Goal: Transaction & Acquisition: Purchase product/service

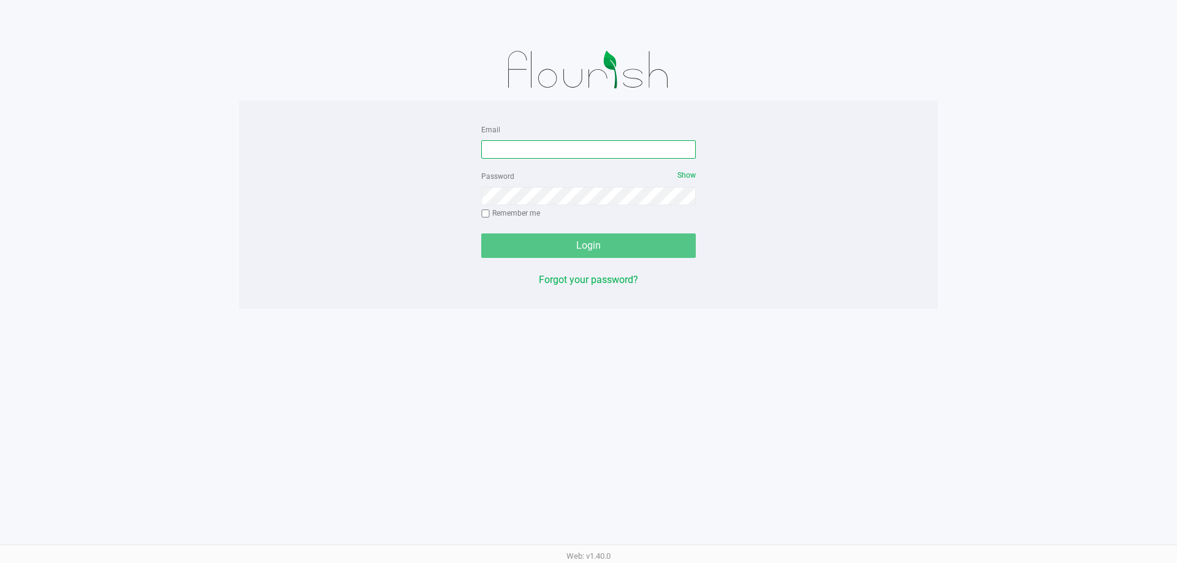
click at [516, 151] on input "Email" at bounding box center [588, 149] width 214 height 18
type input "w"
type input "[EMAIL_ADDRESS][DOMAIN_NAME]"
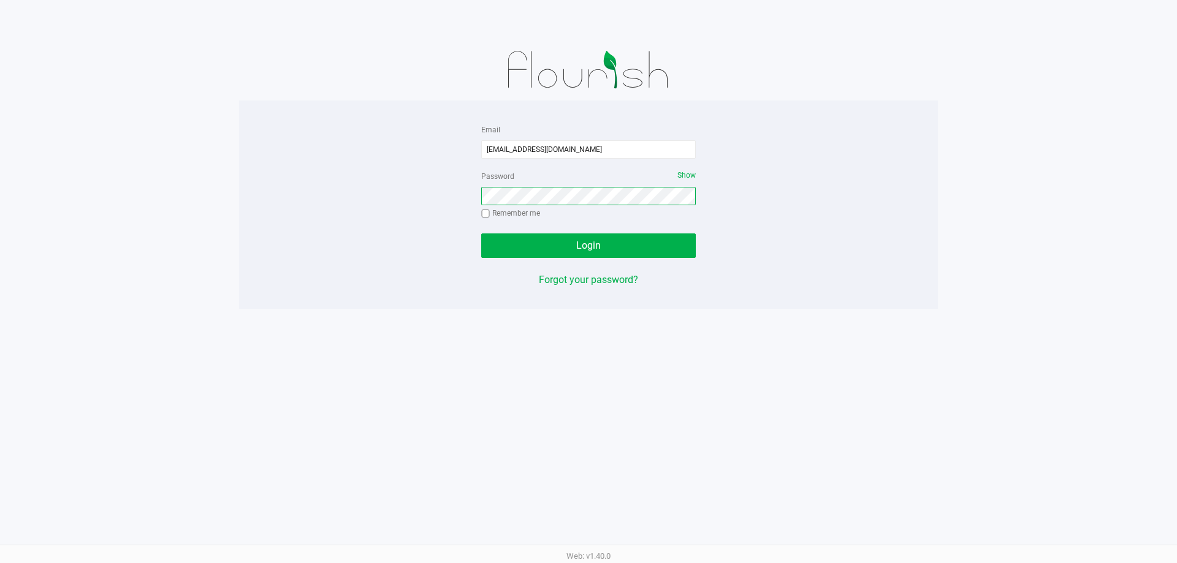
click at [481, 233] on button "Login" at bounding box center [588, 245] width 214 height 25
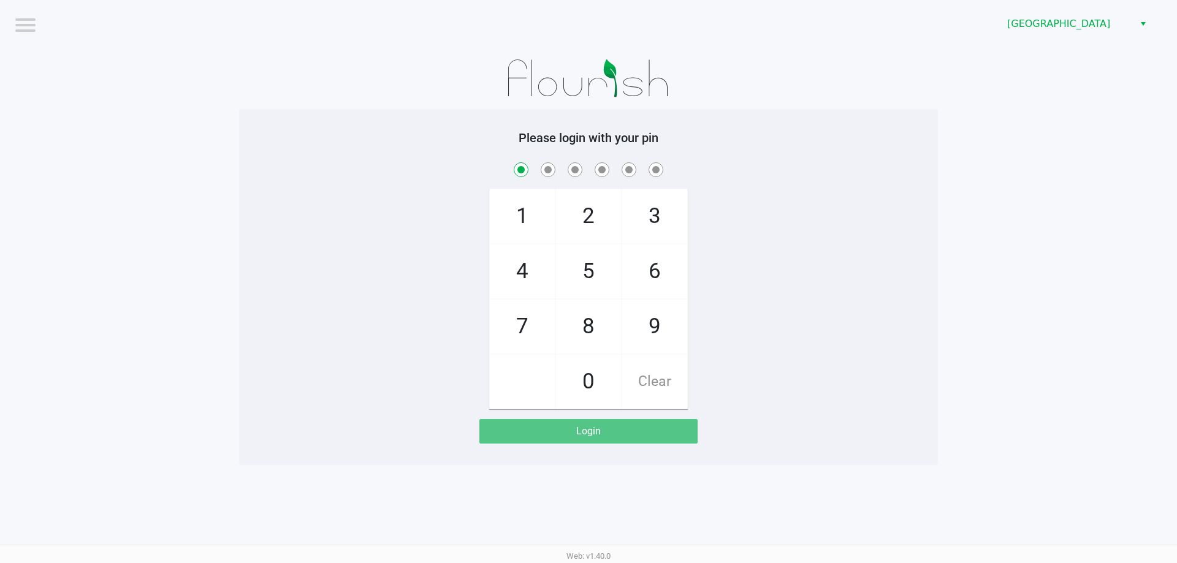
checkbox input "true"
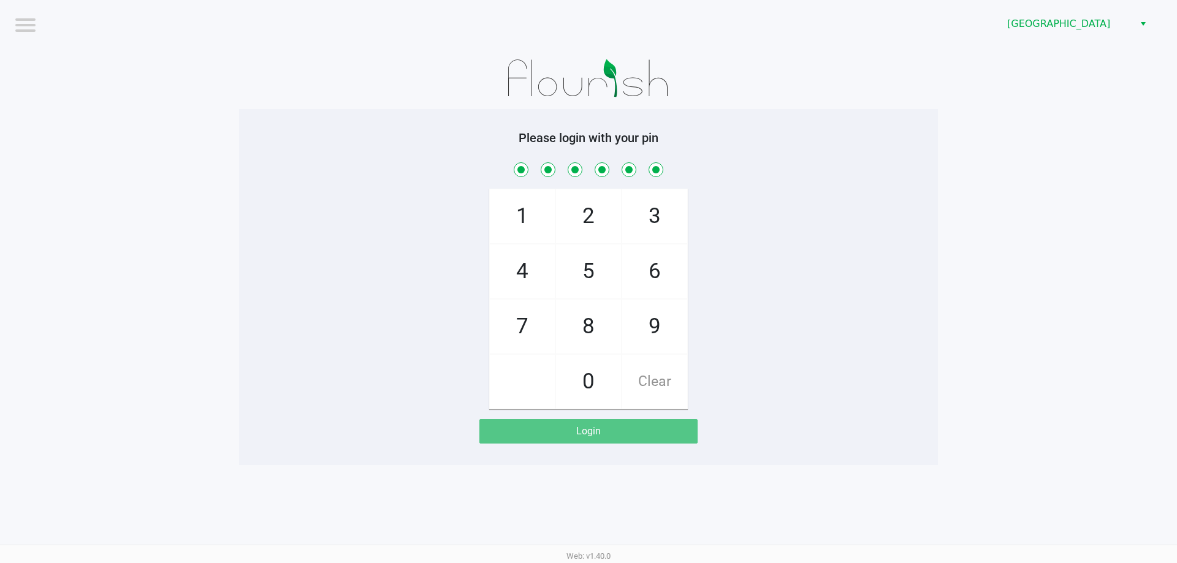
checkbox input "true"
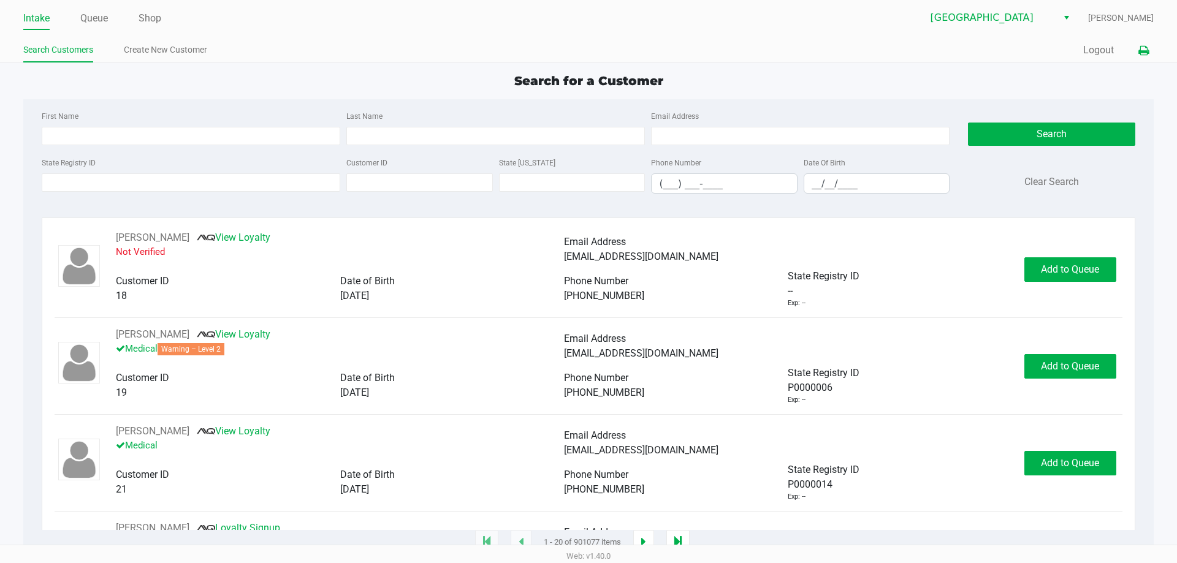
click at [1140, 48] on icon at bounding box center [1143, 51] width 10 height 9
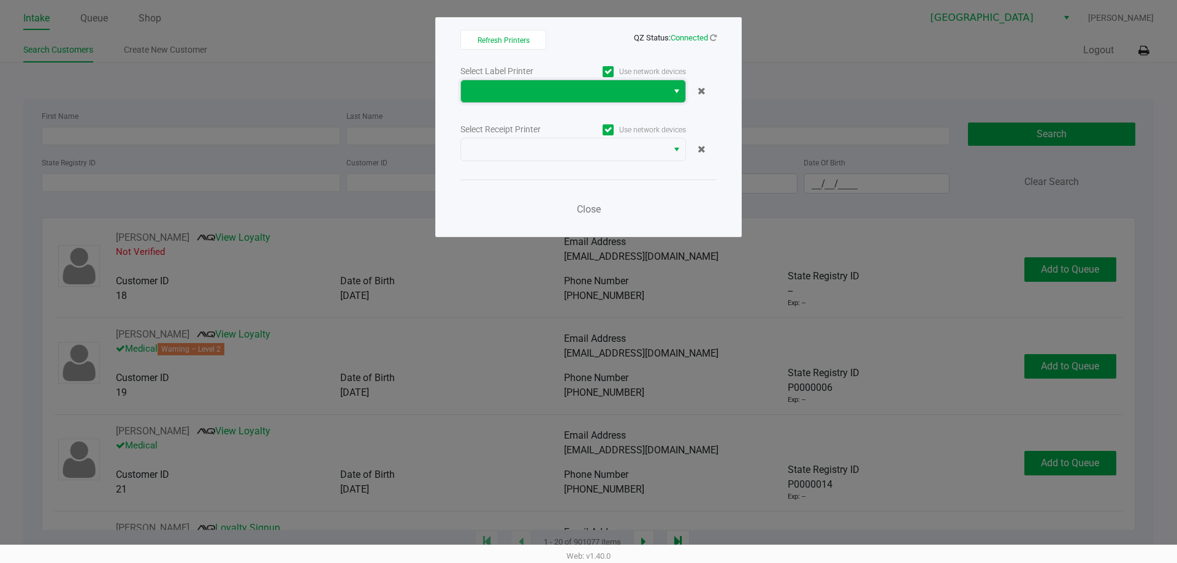
click at [655, 97] on span at bounding box center [564, 91] width 192 height 15
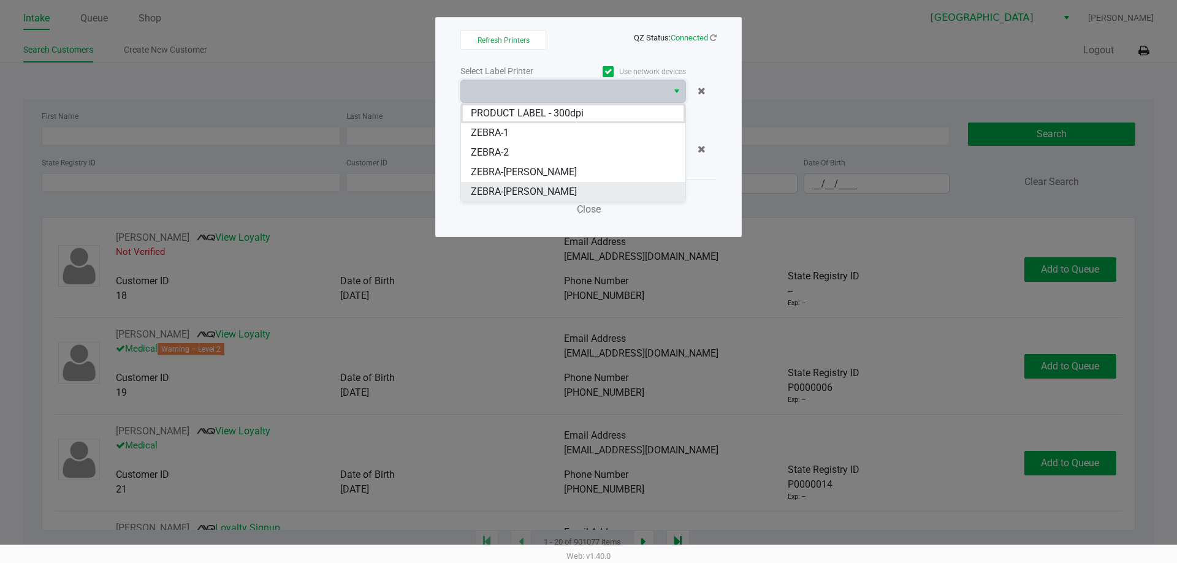
click at [568, 186] on li "ZEBRA-[PERSON_NAME]" at bounding box center [573, 192] width 224 height 20
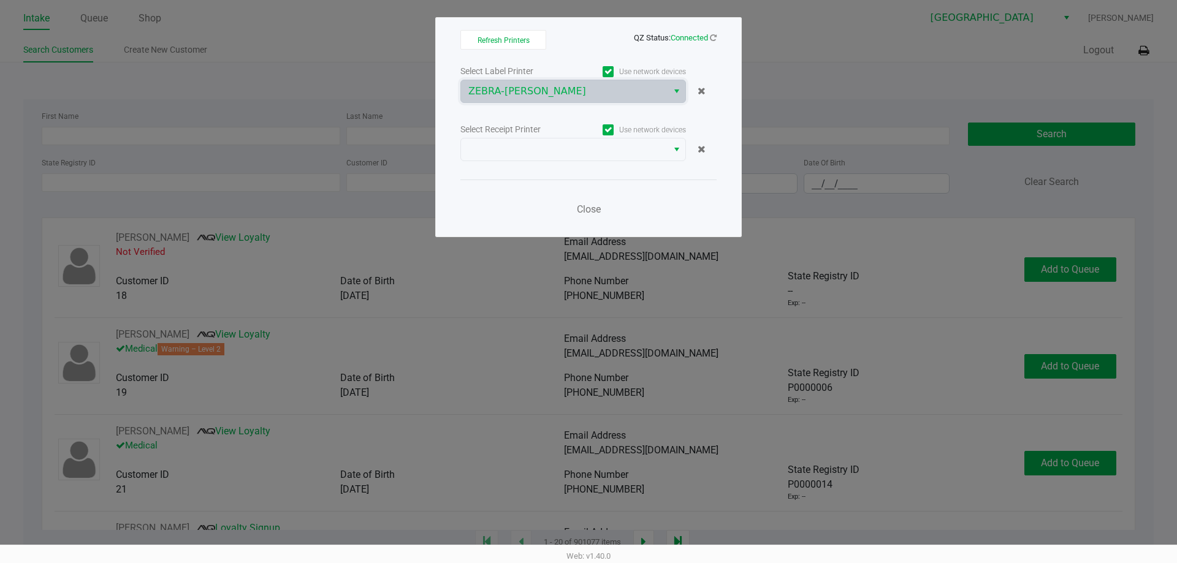
click at [598, 131] on label "Use network devices" at bounding box center [629, 129] width 113 height 11
click at [0, 0] on input "Use network devices" at bounding box center [0, 0] width 0 height 0
click at [613, 134] on span at bounding box center [607, 129] width 11 height 11
click at [0, 0] on input "Use network devices" at bounding box center [0, 0] width 0 height 0
click at [641, 93] on span "ZEBRA-[PERSON_NAME]" at bounding box center [564, 91] width 192 height 15
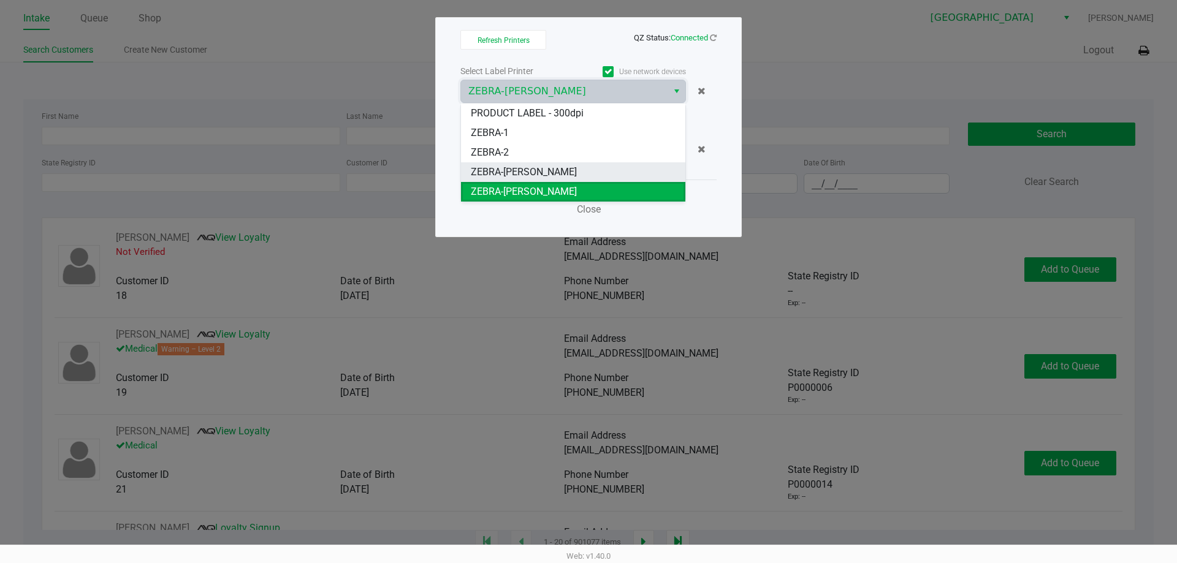
click at [557, 175] on span "ZEBRA-[PERSON_NAME]" at bounding box center [524, 172] width 106 height 15
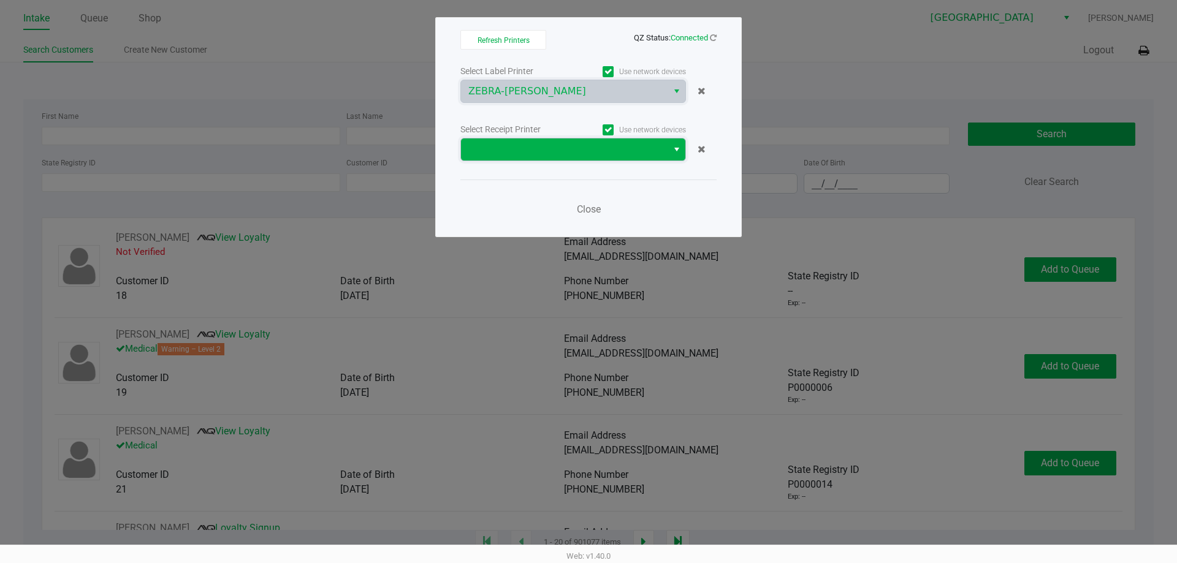
click at [576, 161] on kendo-dropdownlist at bounding box center [573, 149] width 226 height 23
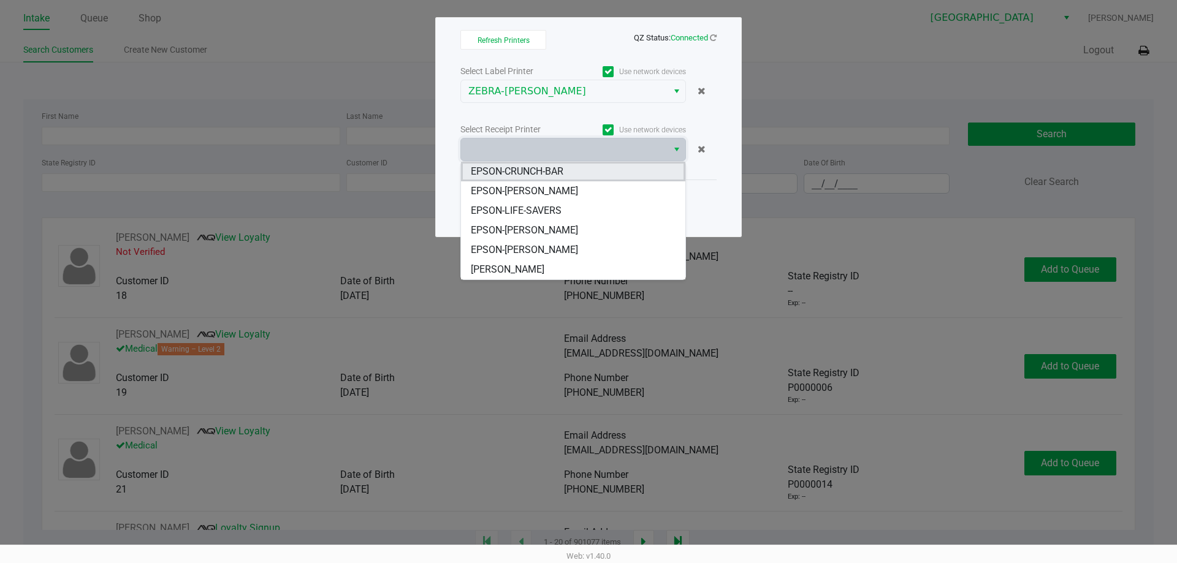
click at [545, 175] on span "EPSON-CRUNCH-BAR" at bounding box center [517, 171] width 93 height 15
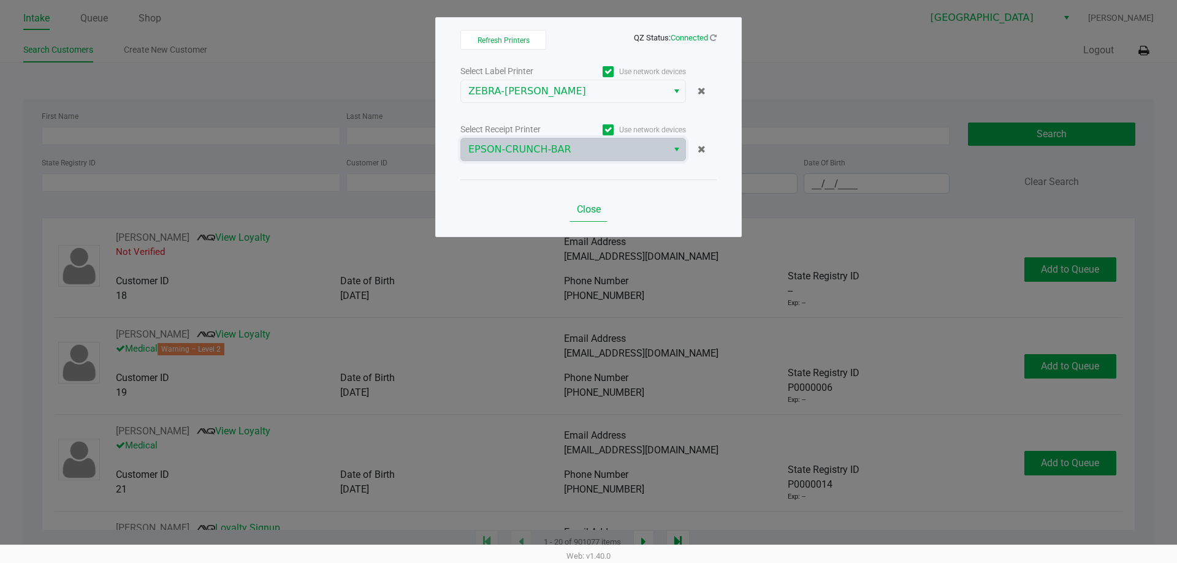
click at [590, 204] on span "Close" at bounding box center [589, 209] width 24 height 12
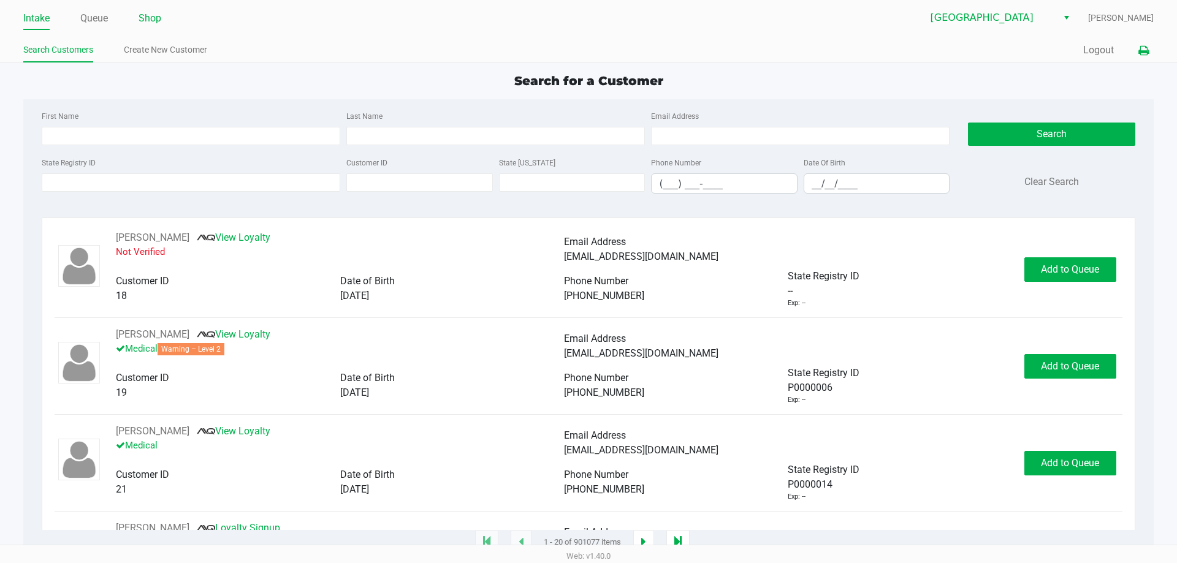
click at [159, 19] on link "Shop" at bounding box center [150, 18] width 23 height 17
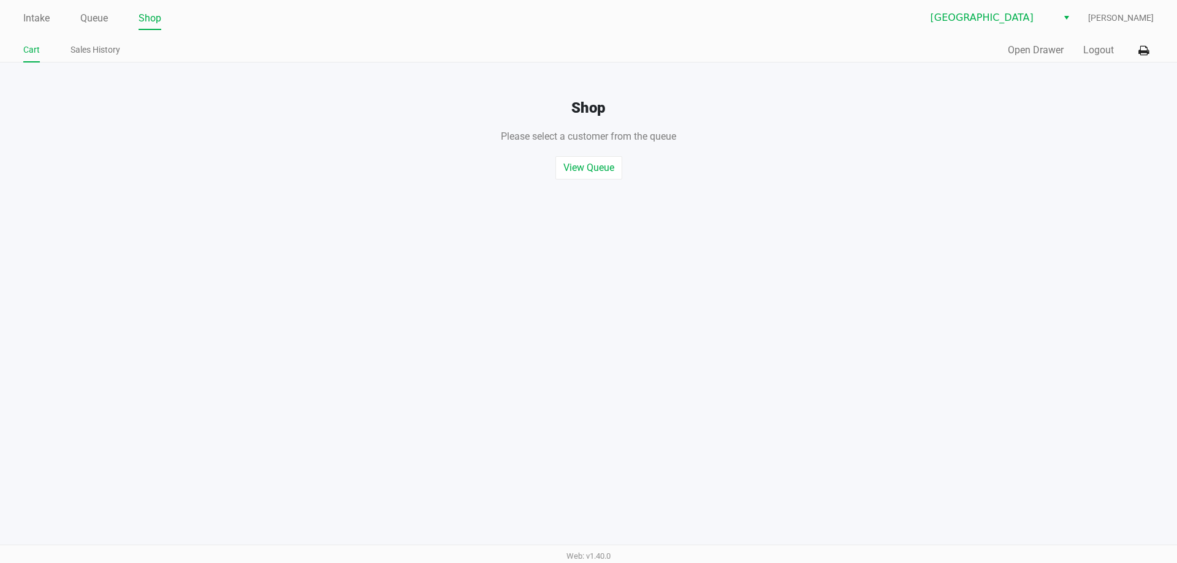
click at [92, 20] on link "Queue" at bounding box center [94, 18] width 28 height 17
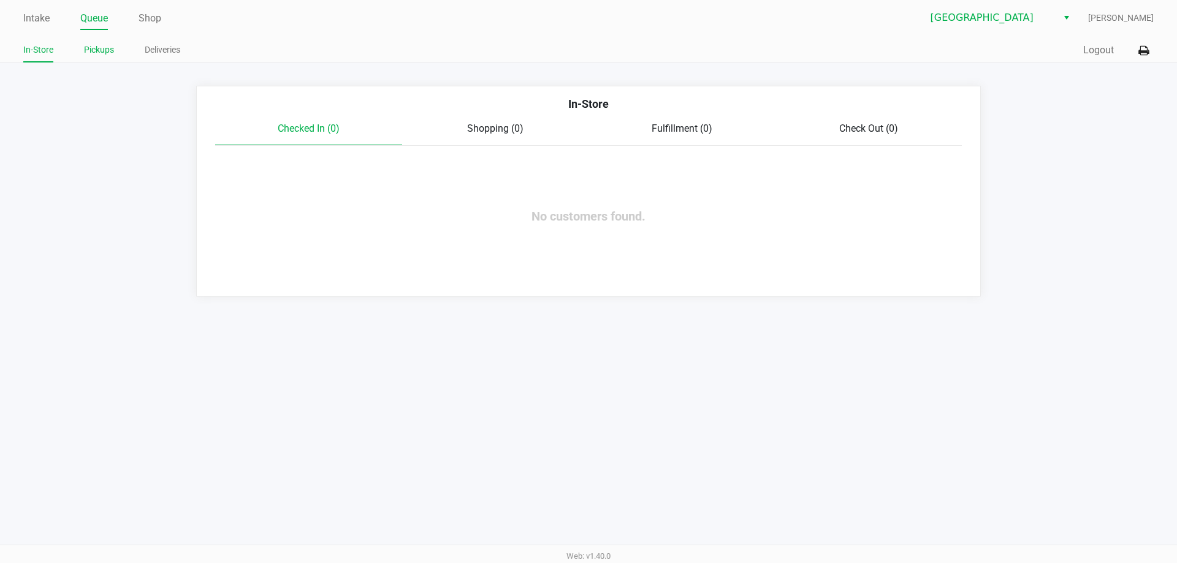
click at [103, 51] on link "Pickups" at bounding box center [99, 49] width 30 height 15
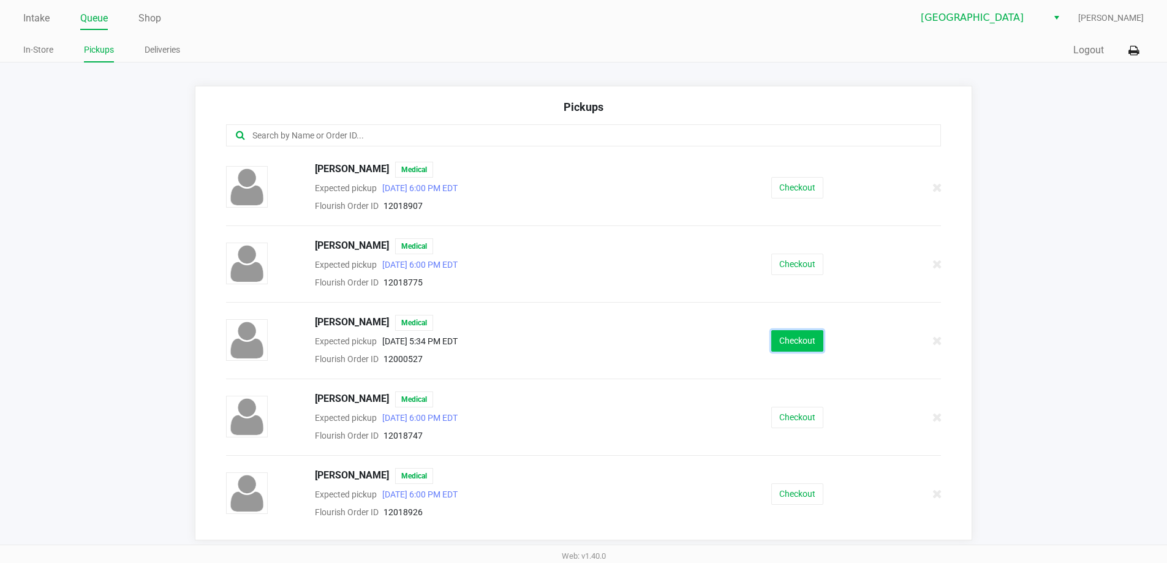
click at [793, 349] on button "Checkout" at bounding box center [798, 340] width 52 height 21
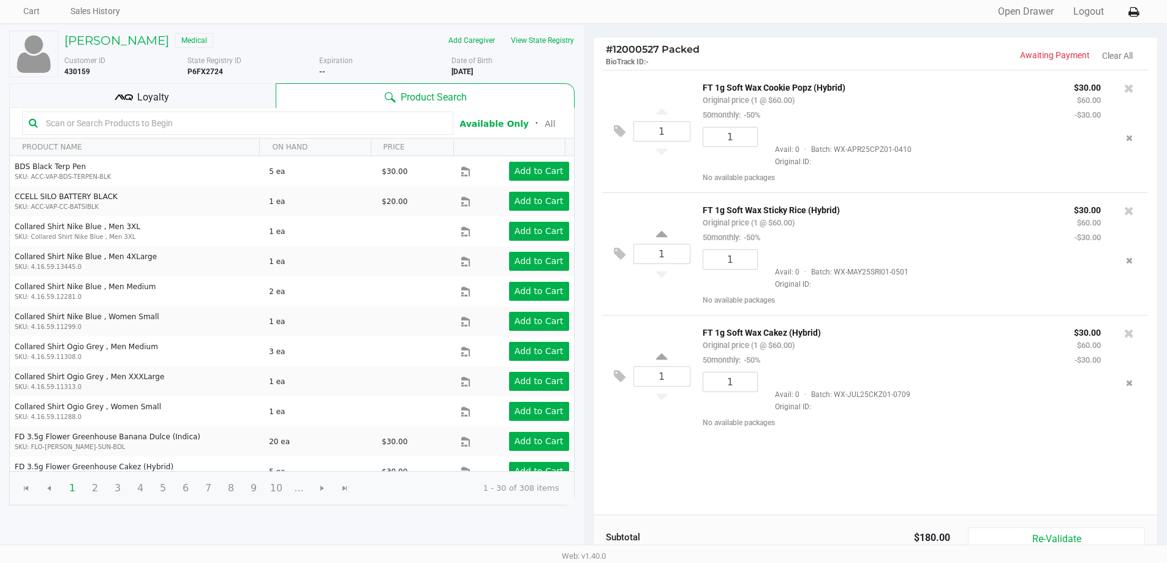
scroll to position [126, 0]
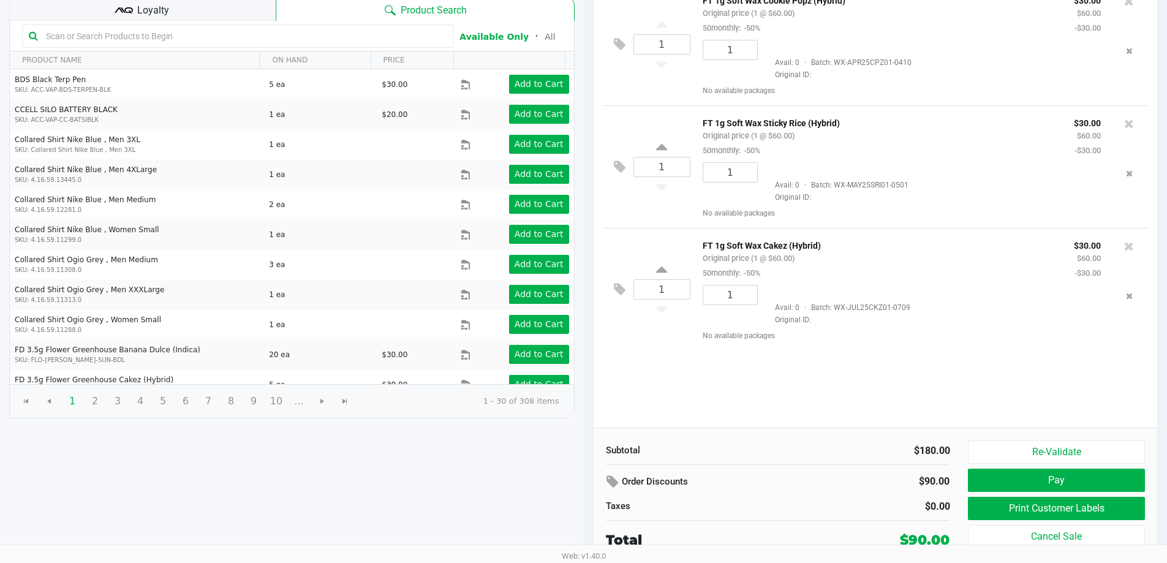
click at [1087, 484] on button "Pay" at bounding box center [1056, 480] width 176 height 23
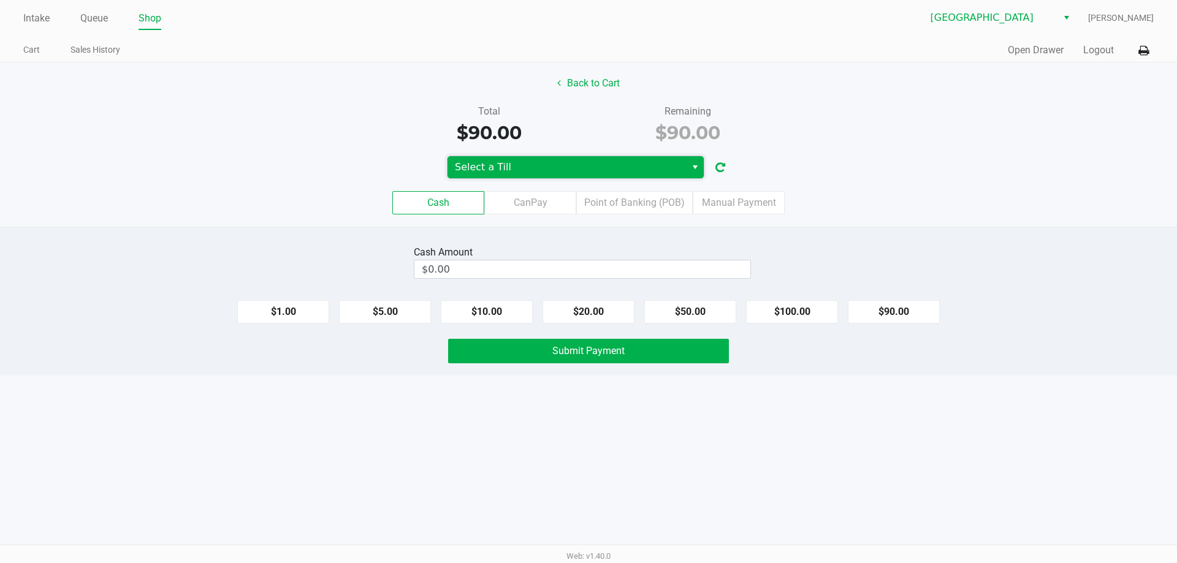
click at [601, 162] on span "Select a Till" at bounding box center [567, 167] width 224 height 15
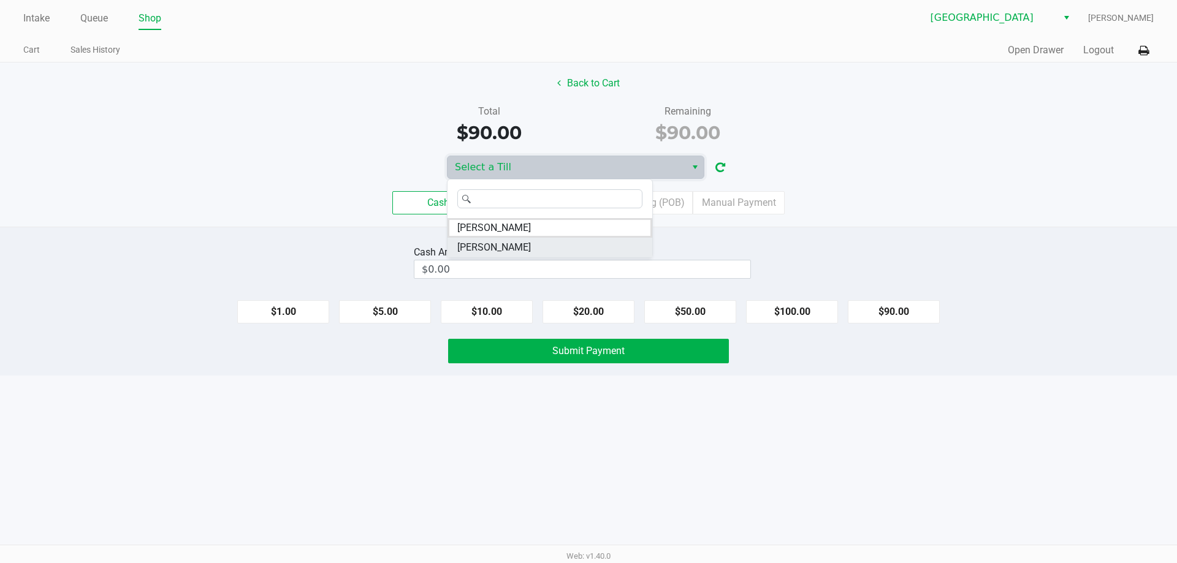
click at [537, 252] on li "[PERSON_NAME]" at bounding box center [549, 248] width 205 height 20
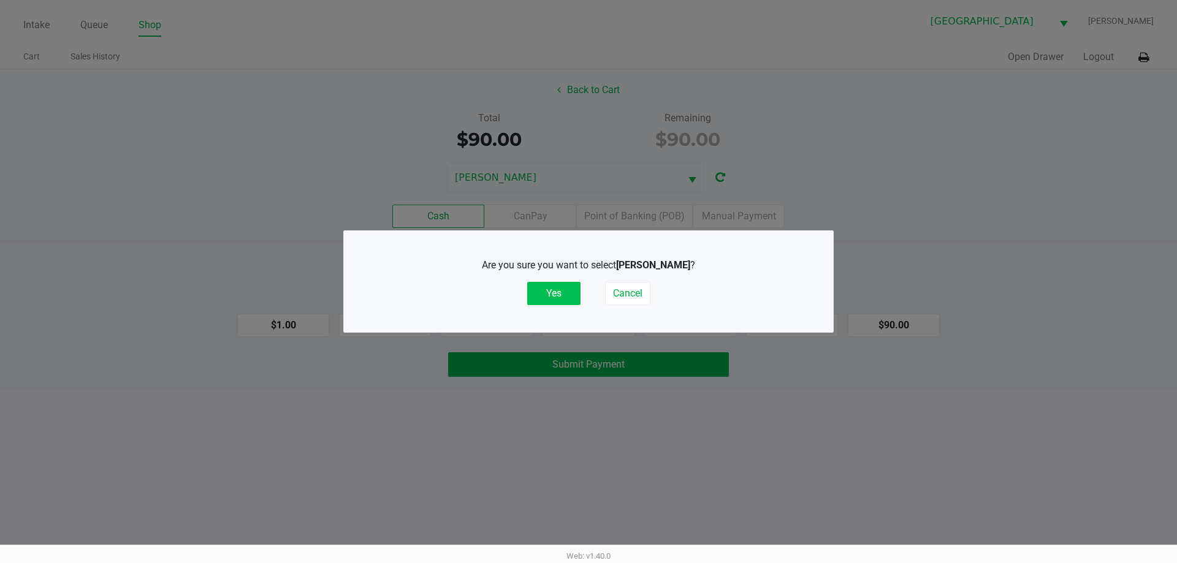
click at [564, 290] on button "Yes" at bounding box center [553, 293] width 53 height 23
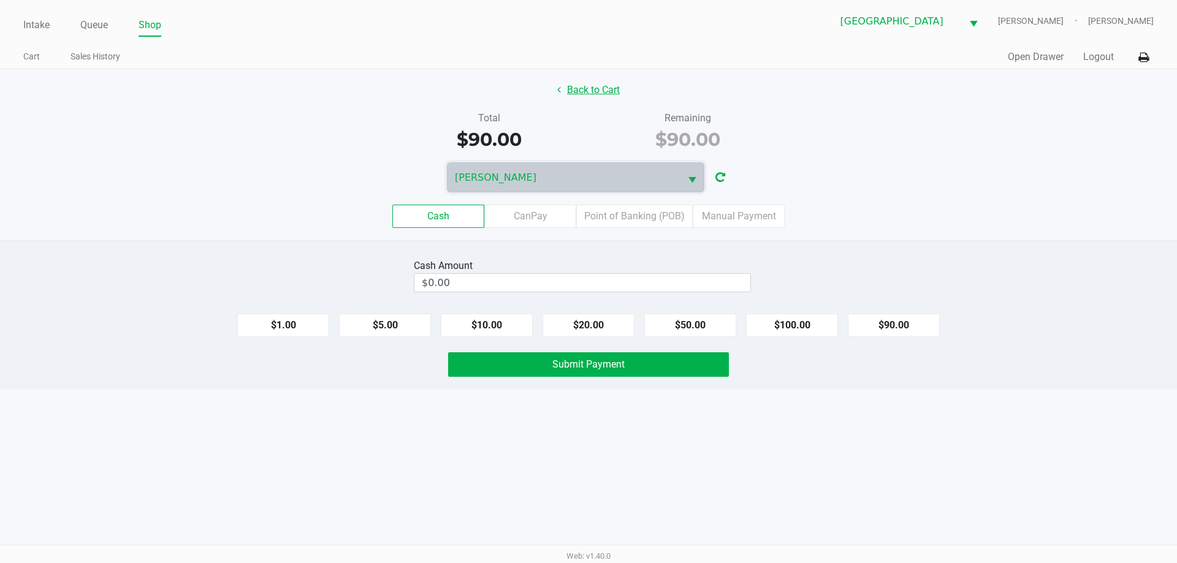
click at [596, 99] on button "Back to Cart" at bounding box center [588, 89] width 78 height 23
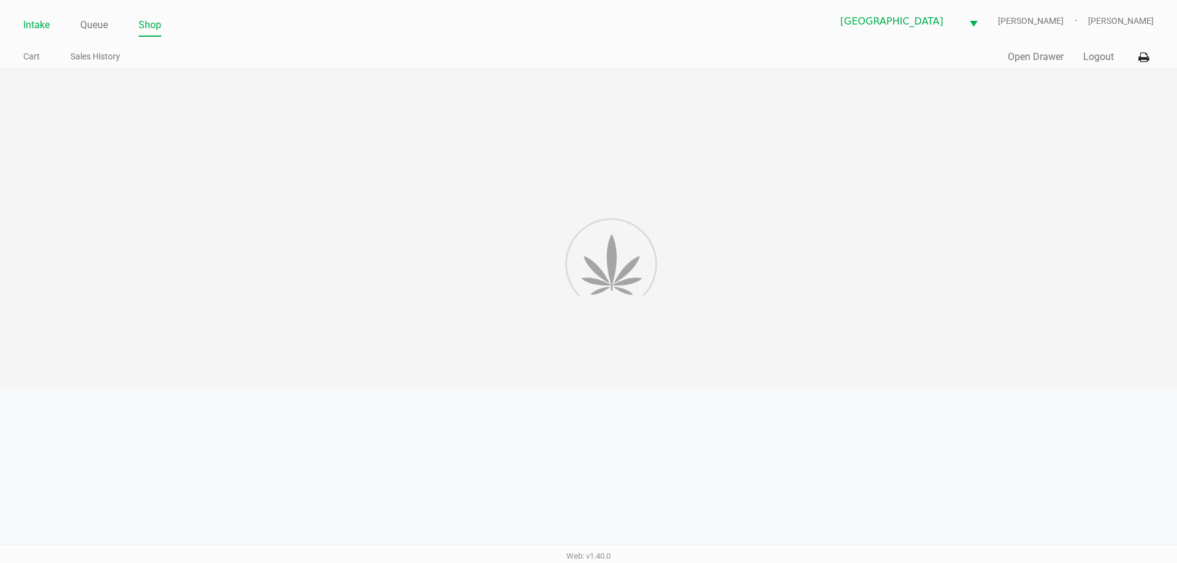
click at [36, 28] on link "Intake" at bounding box center [36, 25] width 26 height 17
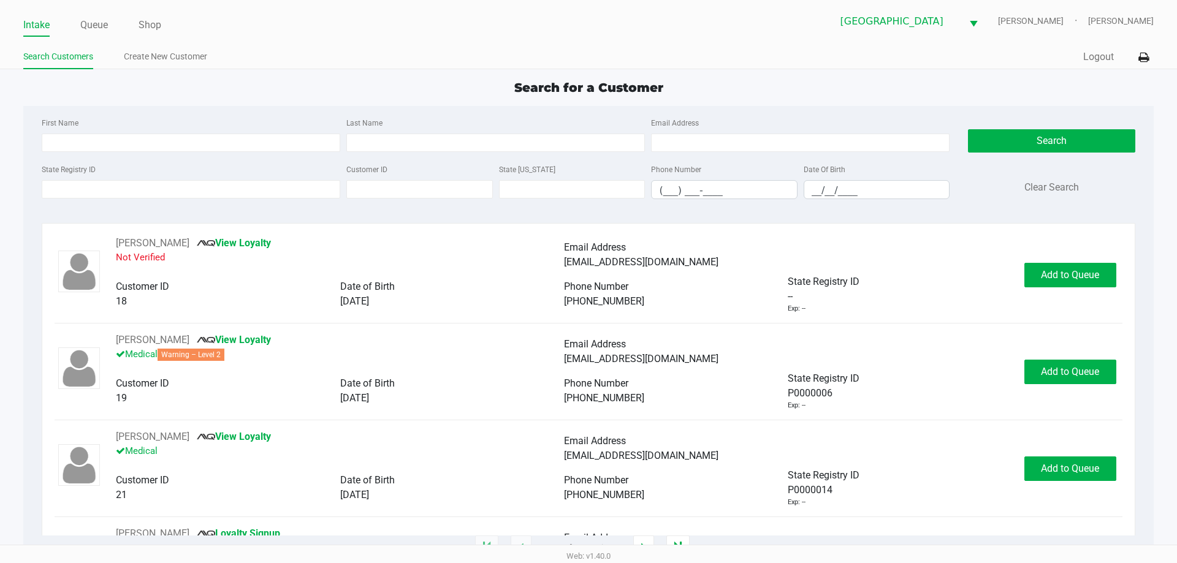
click at [1098, 76] on app-point-of-sale "Intake Queue Shop [GEOGRAPHIC_DATA][PERSON_NAME][GEOGRAPHIC_DATA] [PERSON_NAME]…" at bounding box center [588, 274] width 1177 height 548
click at [1085, 61] on button "Logout" at bounding box center [1098, 57] width 31 height 15
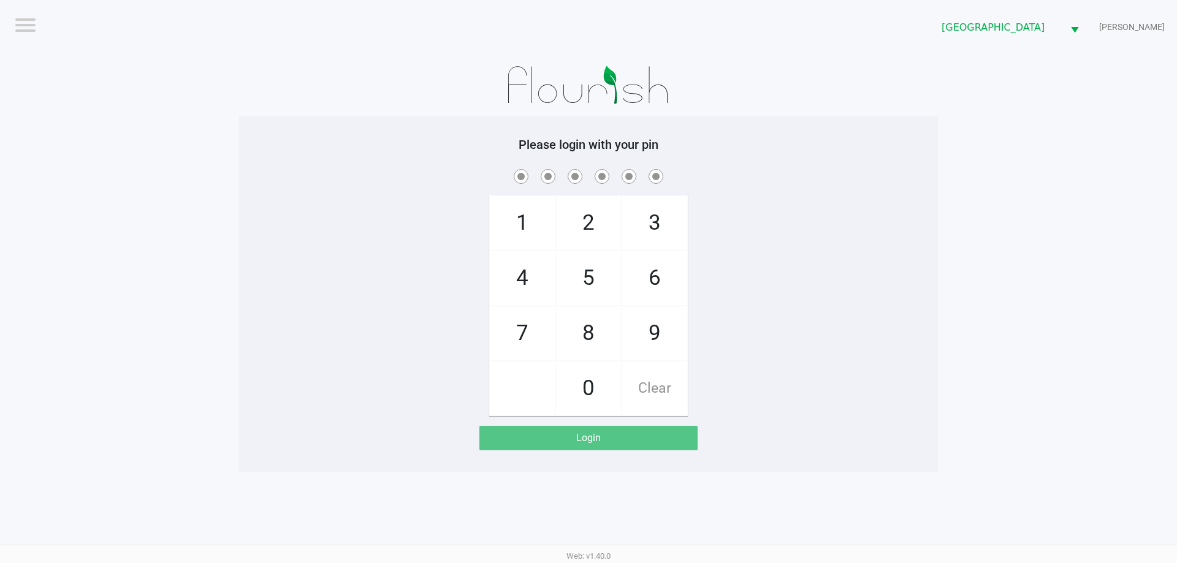
click at [520, 271] on span "4" at bounding box center [522, 278] width 65 height 54
checkbox input "true"
click at [534, 291] on span "4" at bounding box center [522, 278] width 65 height 54
checkbox input "true"
click at [523, 334] on span "7" at bounding box center [522, 333] width 65 height 54
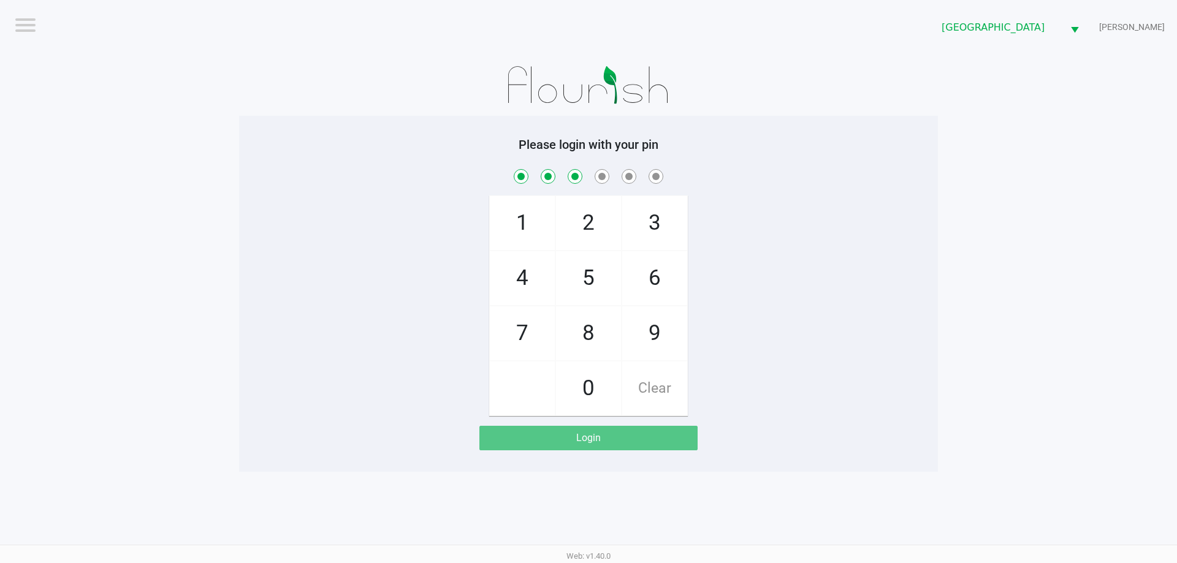
checkbox input "true"
click at [638, 341] on span "9" at bounding box center [654, 333] width 65 height 54
checkbox input "true"
click at [585, 386] on span "0" at bounding box center [588, 389] width 65 height 54
checkbox input "true"
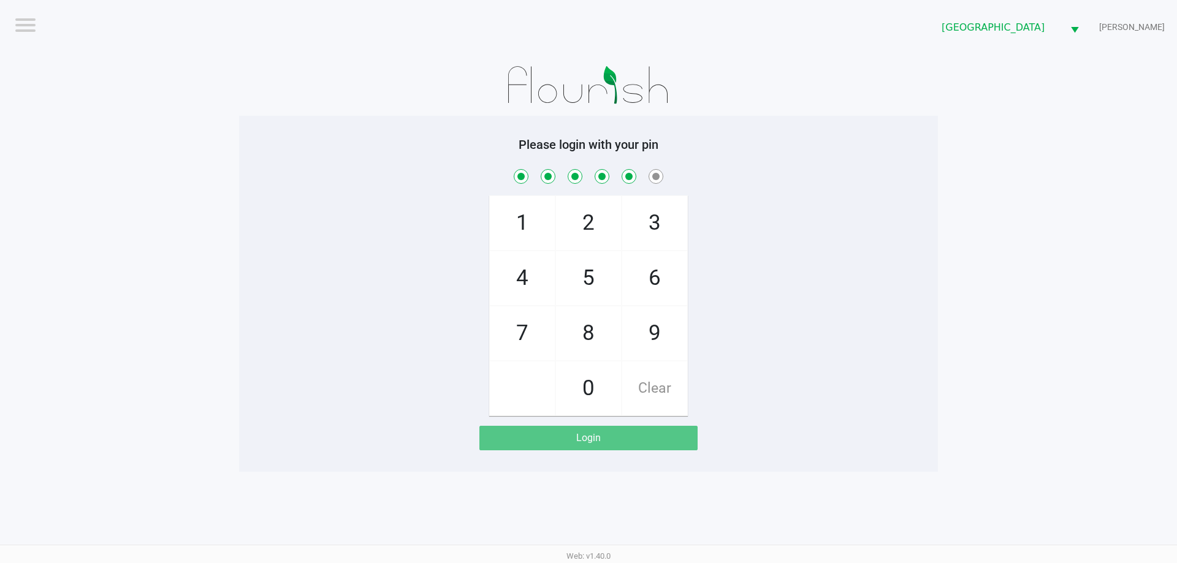
click at [645, 219] on span "3" at bounding box center [654, 223] width 65 height 54
checkbox input "true"
